Goal: Find specific fact: Find specific fact

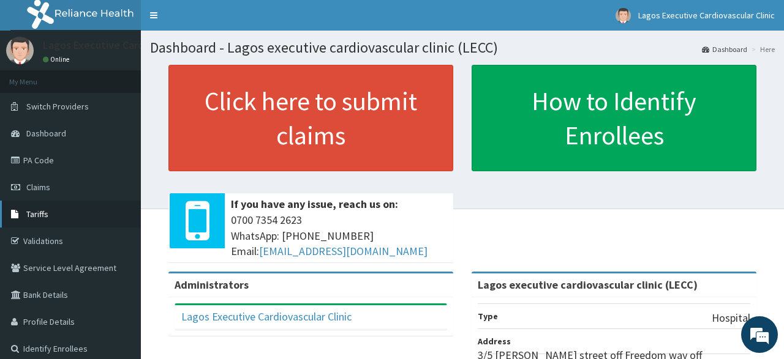
click at [35, 214] on span "Tariffs" at bounding box center [37, 214] width 22 height 11
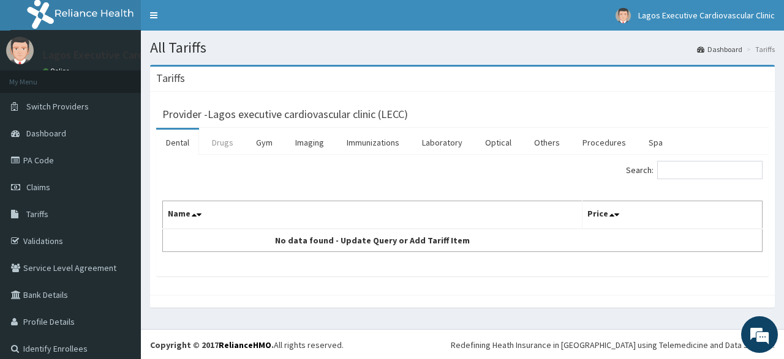
click at [220, 141] on link "Drugs" at bounding box center [222, 143] width 41 height 26
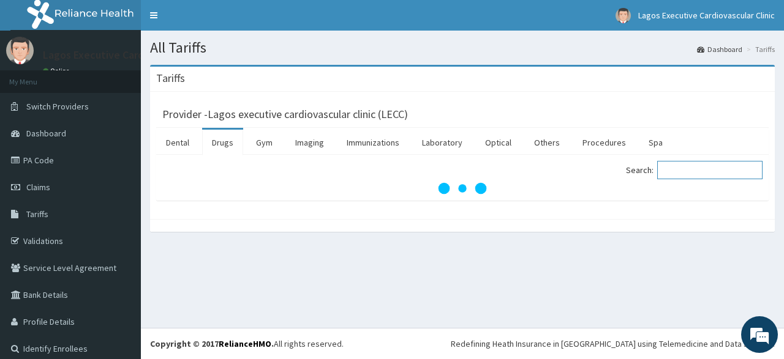
click at [698, 166] on input "Search:" at bounding box center [709, 170] width 105 height 18
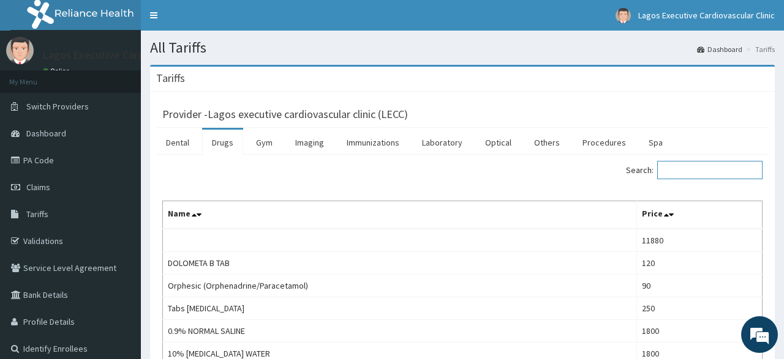
paste input "[MEDICAL_DATA]"
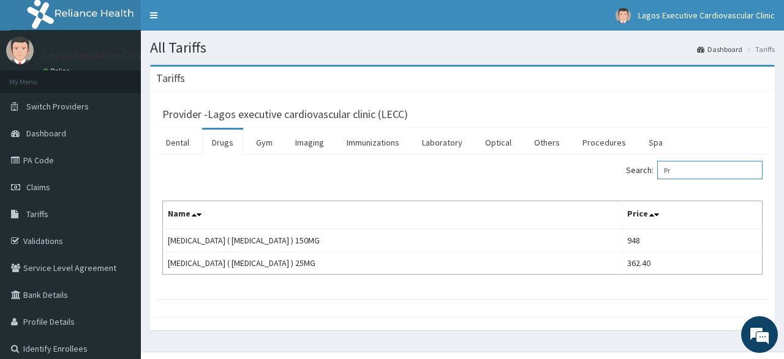
type input "P"
paste input "[MEDICAL_DATA]"
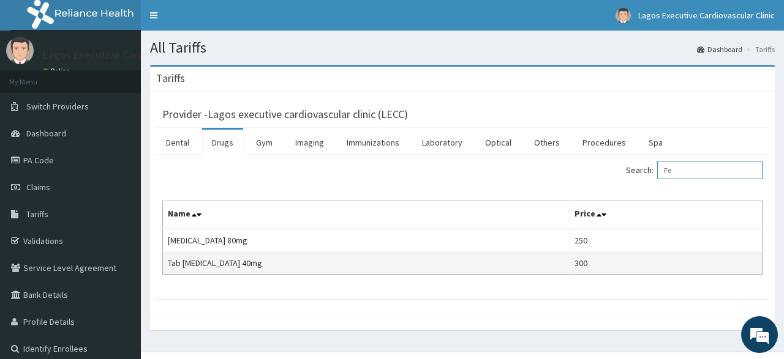
type input "F"
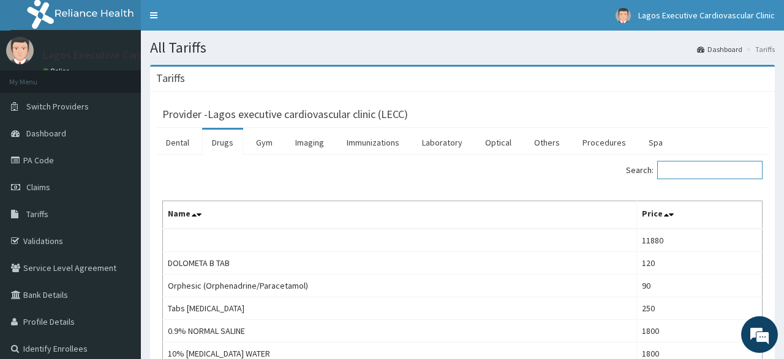
paste input "[MEDICAL_DATA]"
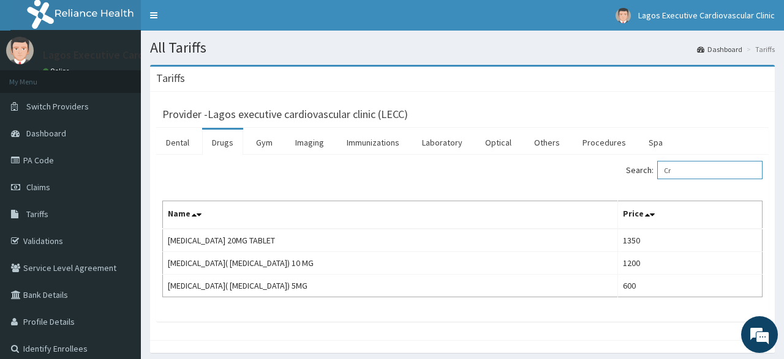
type input "C"
paste input "[MEDICAL_DATA]"
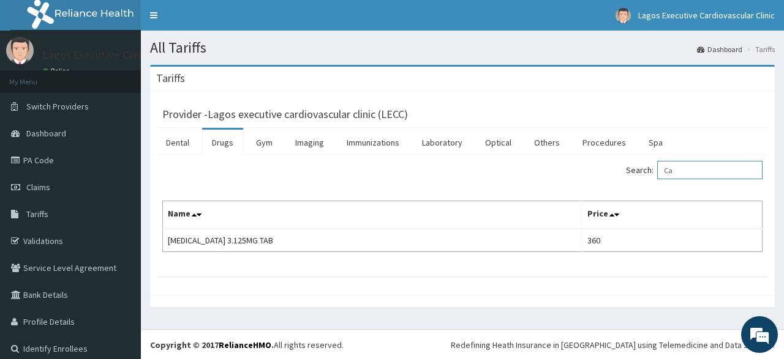
type input "C"
paste input "[MEDICAL_DATA]"
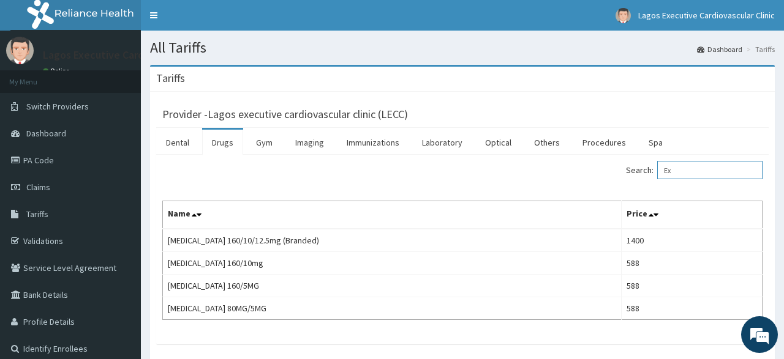
type input "E"
paste input "[MEDICAL_DATA] Met"
type input "[MEDICAL_DATA] Met"
